Goal: Task Accomplishment & Management: Complete application form

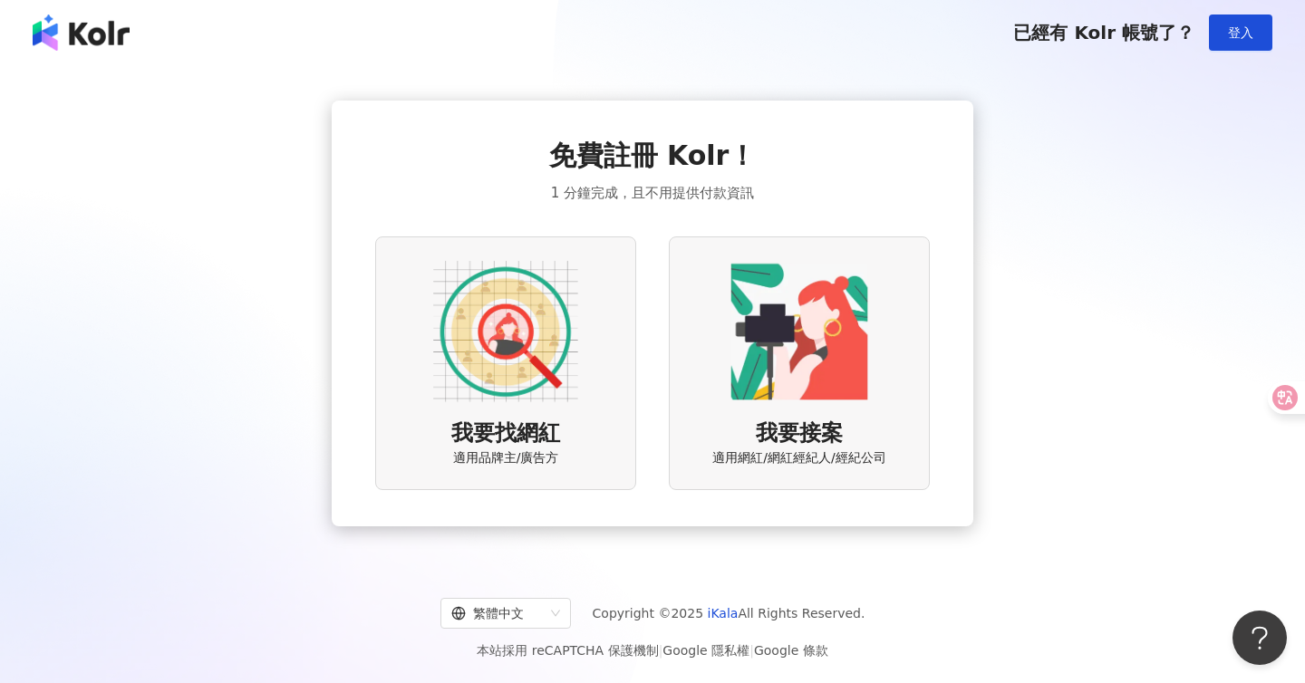
click at [576, 301] on img at bounding box center [505, 331] width 145 height 145
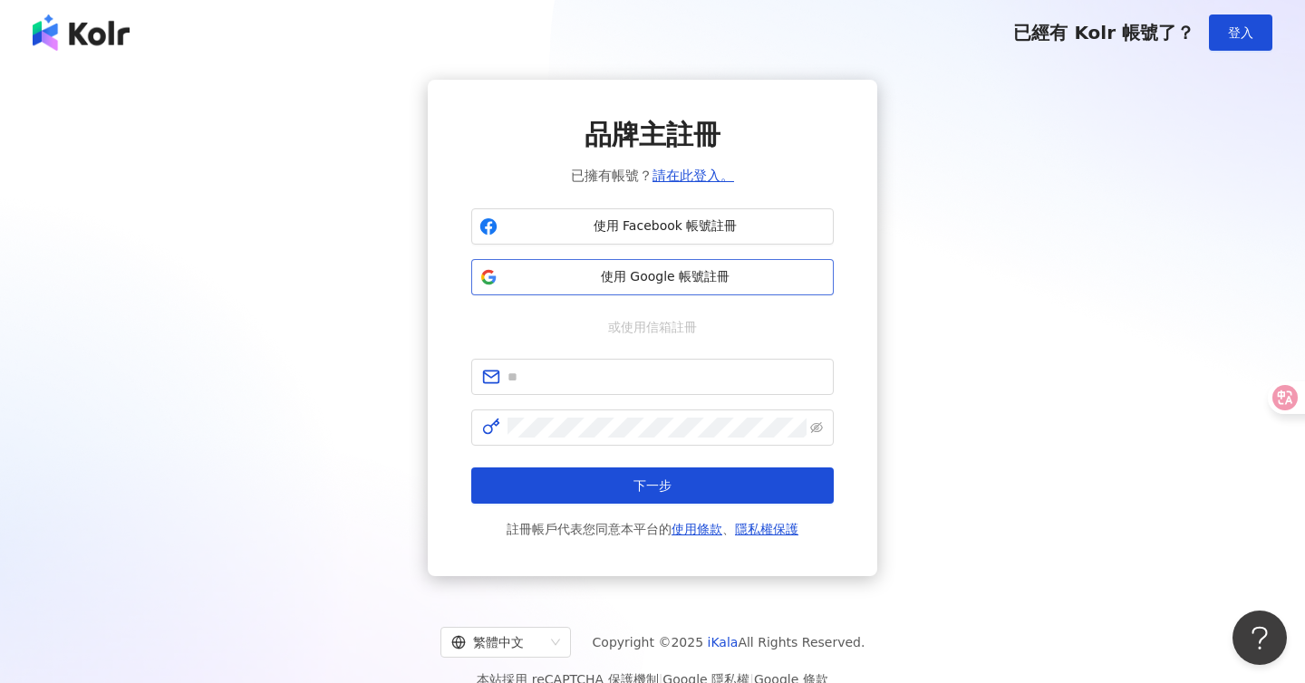
click at [632, 274] on span "使用 Google 帳號註冊" at bounding box center [665, 277] width 321 height 18
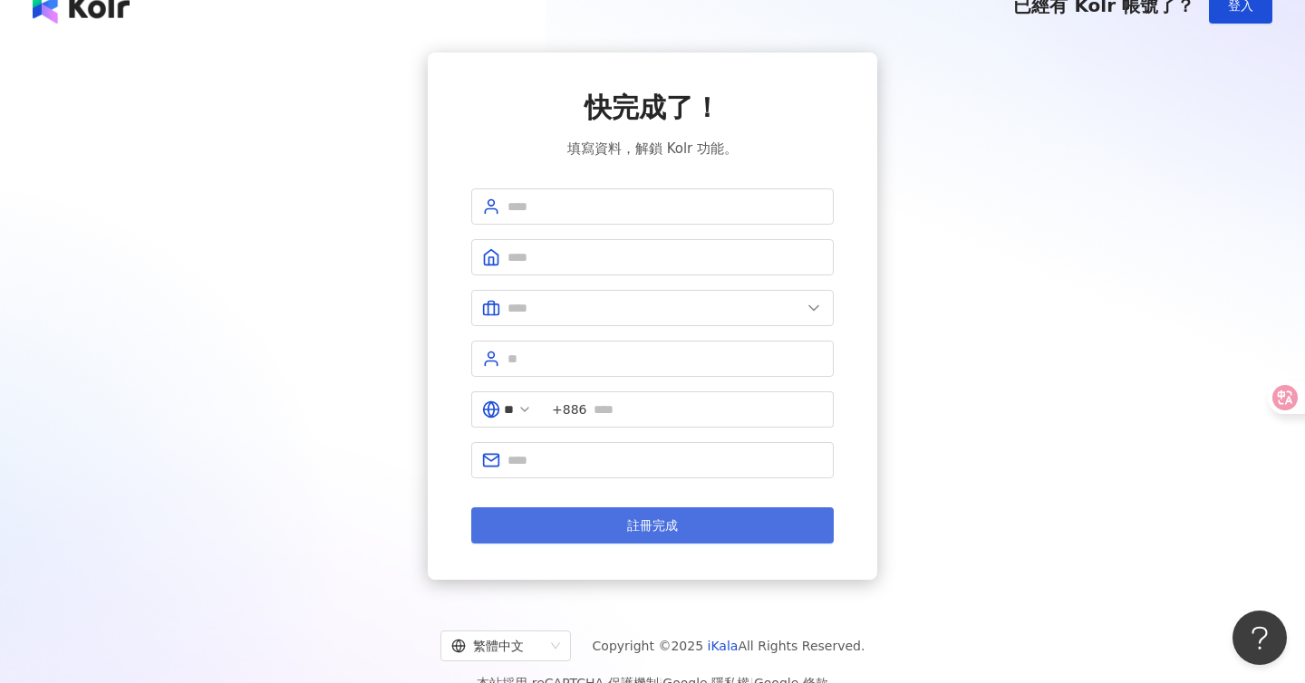
scroll to position [14, 0]
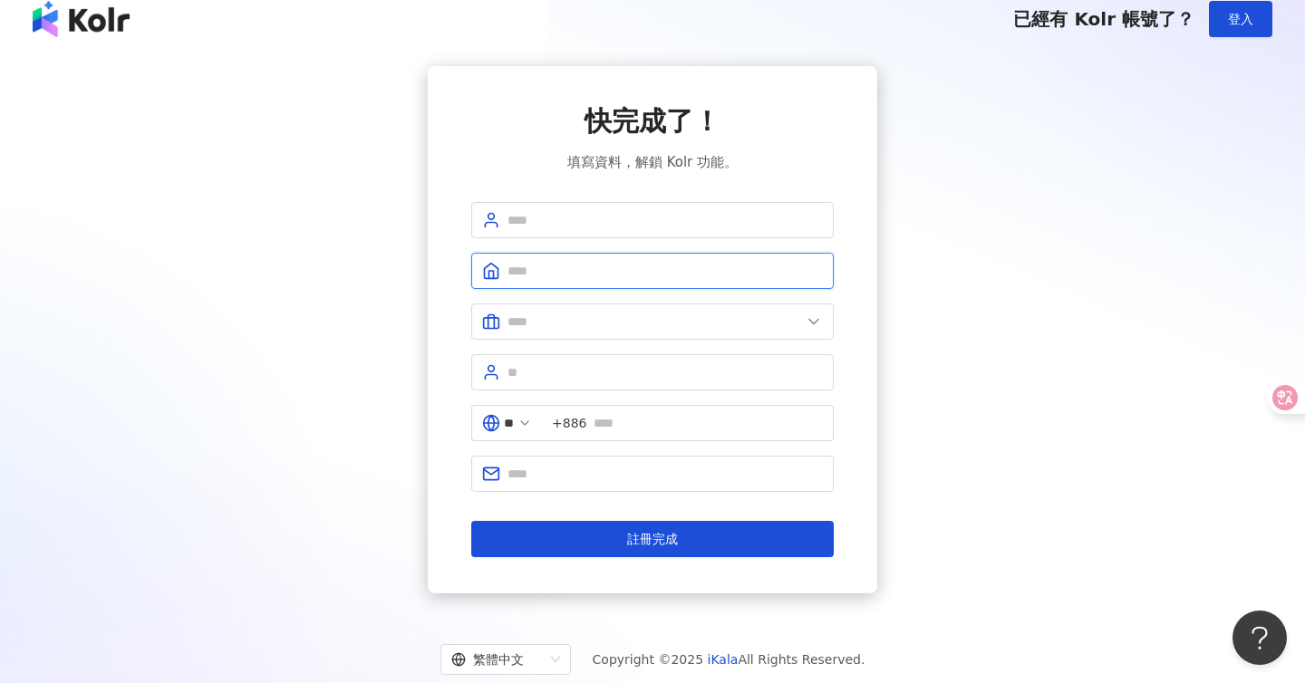
click at [588, 277] on input "text" at bounding box center [665, 271] width 315 height 20
click at [1069, 195] on div "快完成了！ 填寫資料，解鎖 Kolr 功能。 ** +886 註冊完成" at bounding box center [653, 330] width 1262 height 528
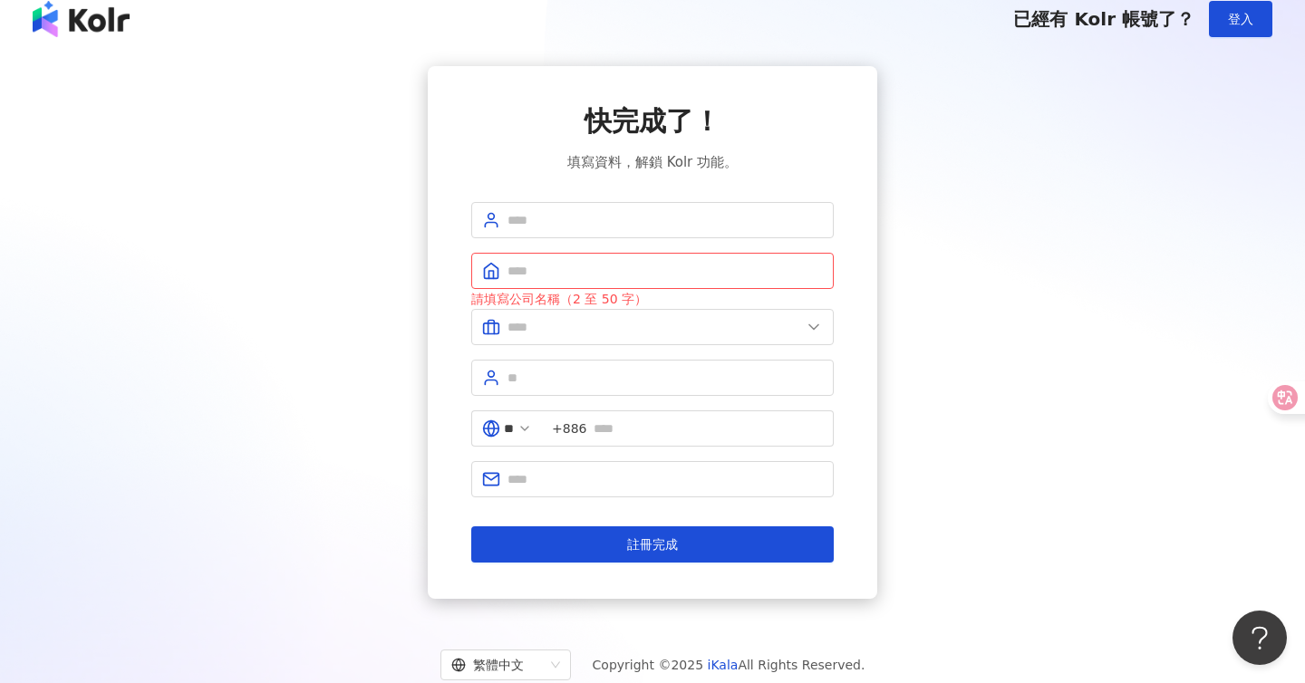
click at [87, 20] on img at bounding box center [81, 19] width 97 height 36
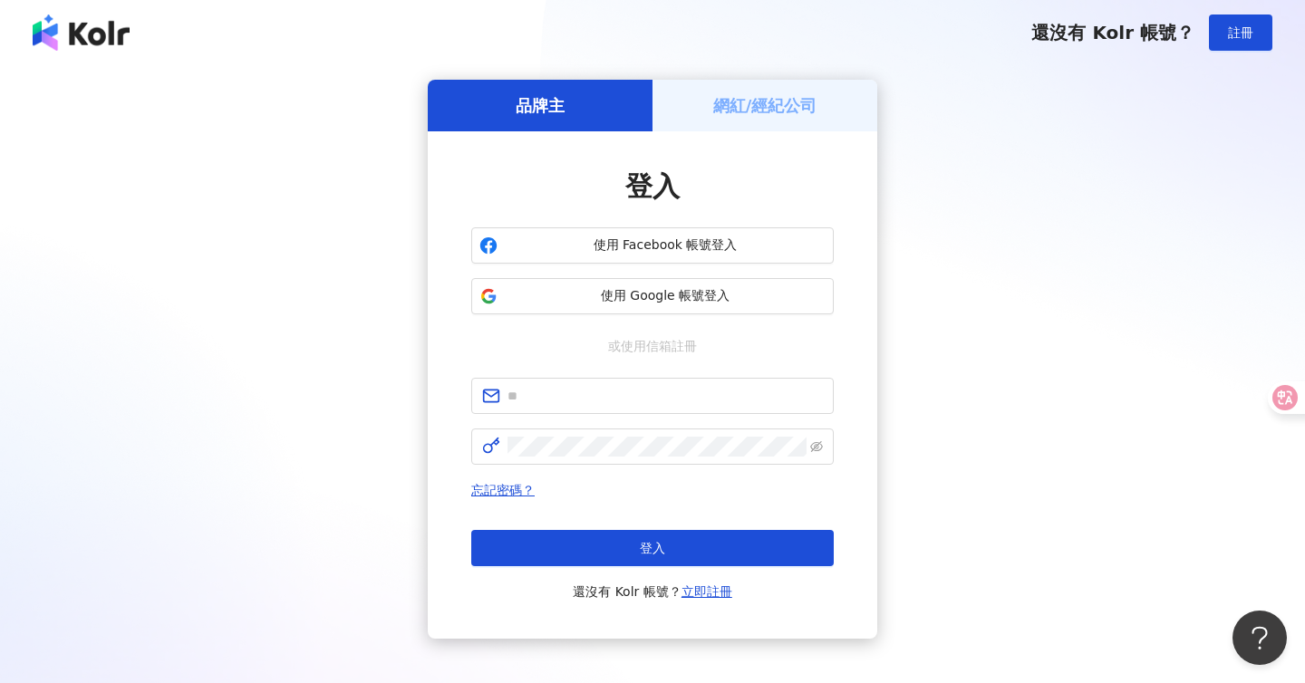
click at [67, 32] on img at bounding box center [81, 33] width 97 height 36
